Goal: Information Seeking & Learning: Learn about a topic

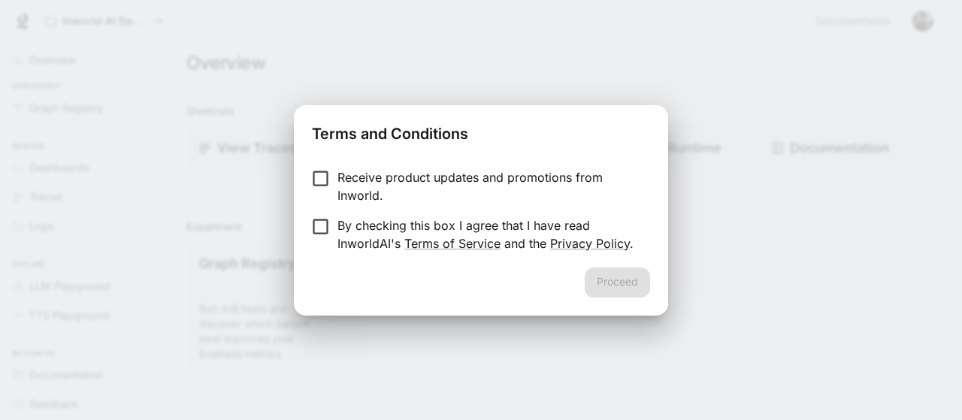
click at [618, 298] on div "Proceed" at bounding box center [481, 292] width 374 height 48
click at [622, 277] on button "Proceed" at bounding box center [617, 283] width 65 height 30
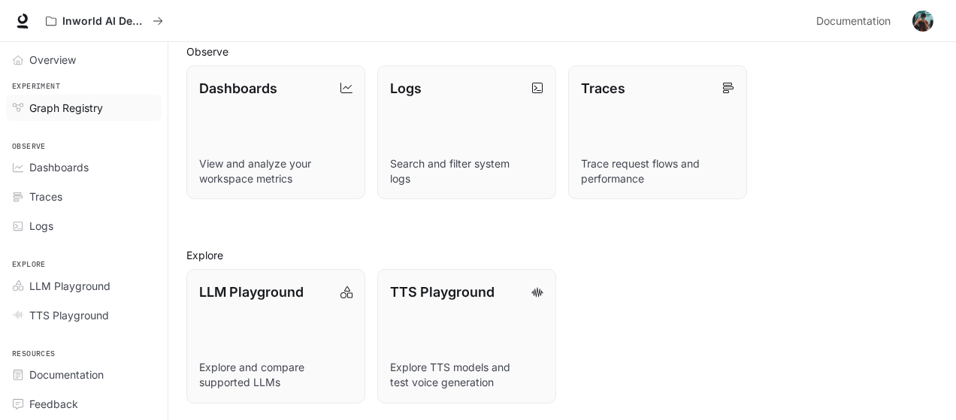
click at [71, 106] on span "Graph Registry" at bounding box center [66, 108] width 74 height 16
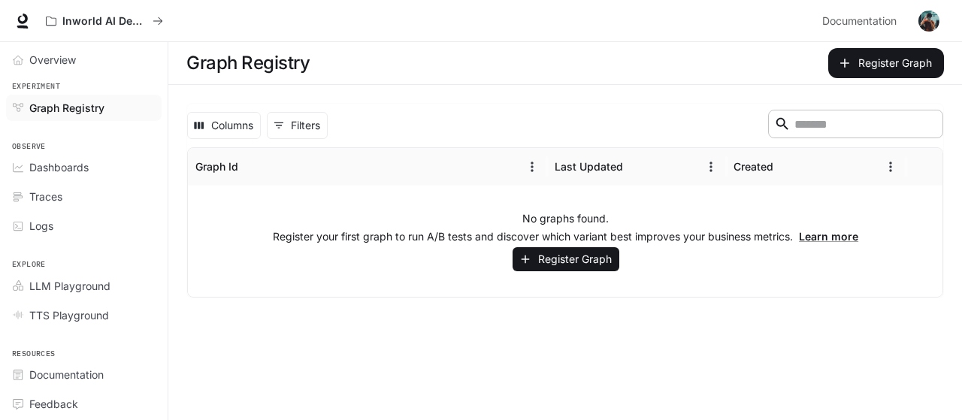
click at [797, 119] on input "Search" at bounding box center [854, 124] width 120 height 17
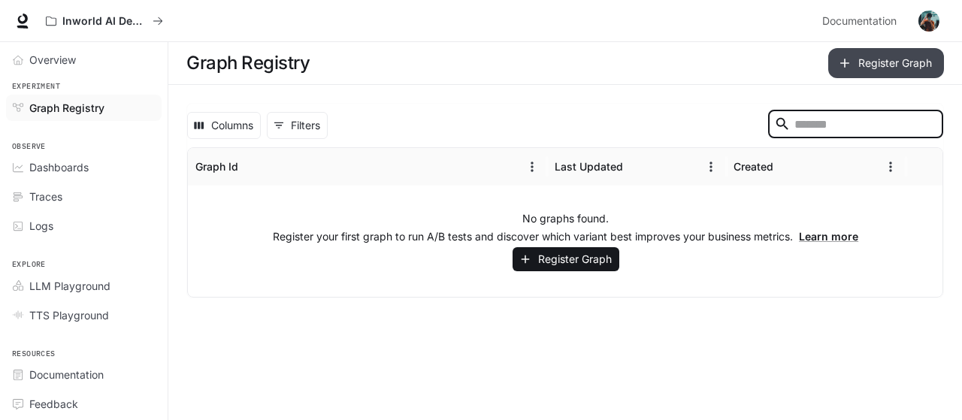
click at [878, 71] on button "Register Graph" at bounding box center [886, 63] width 116 height 30
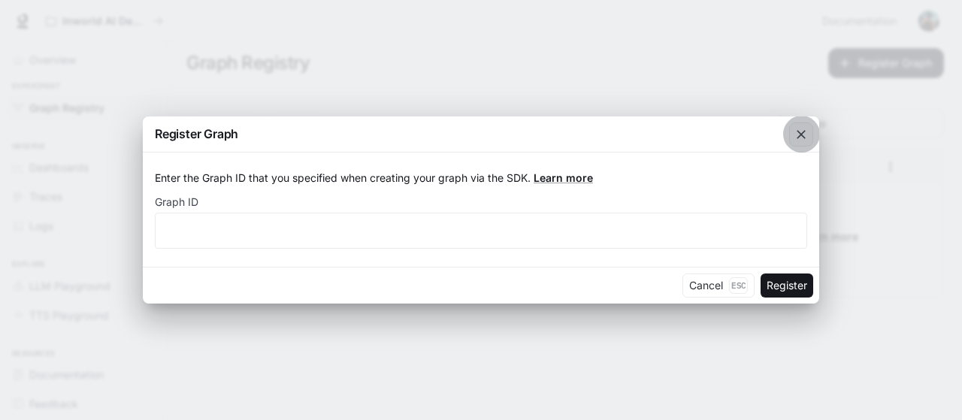
click at [802, 134] on icon "button" at bounding box center [801, 134] width 9 height 9
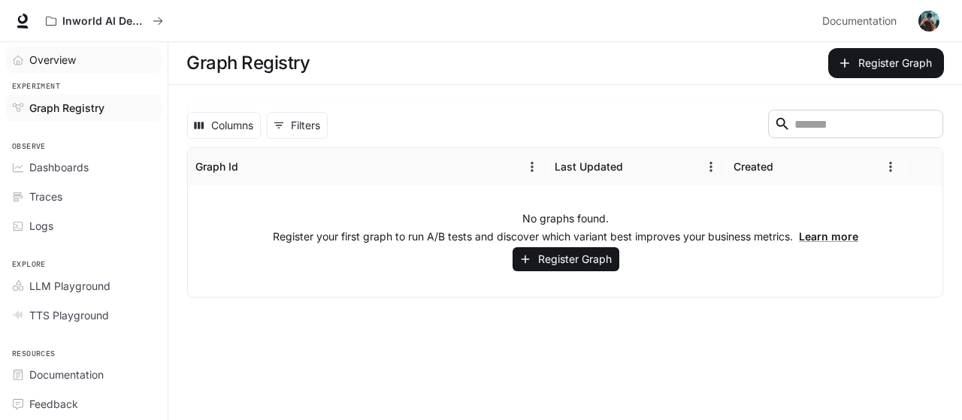
click at [74, 65] on span "Overview" at bounding box center [52, 60] width 47 height 16
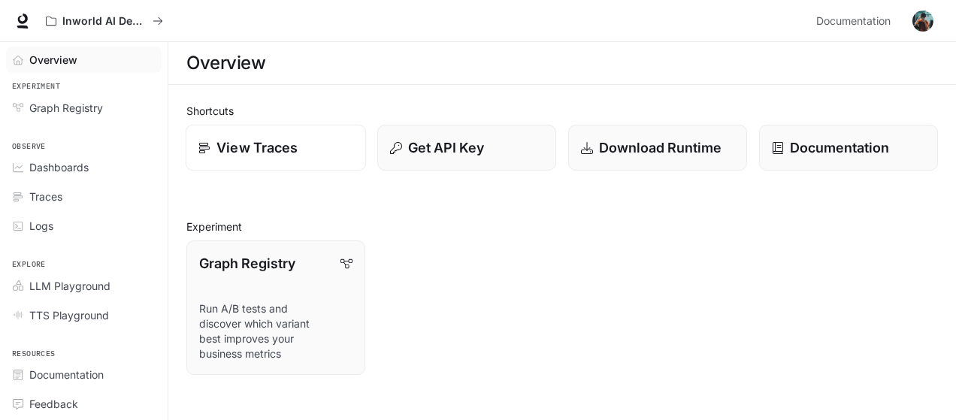
click at [268, 156] on p "View Traces" at bounding box center [256, 148] width 81 height 20
